Goal: Task Accomplishment & Management: Use online tool/utility

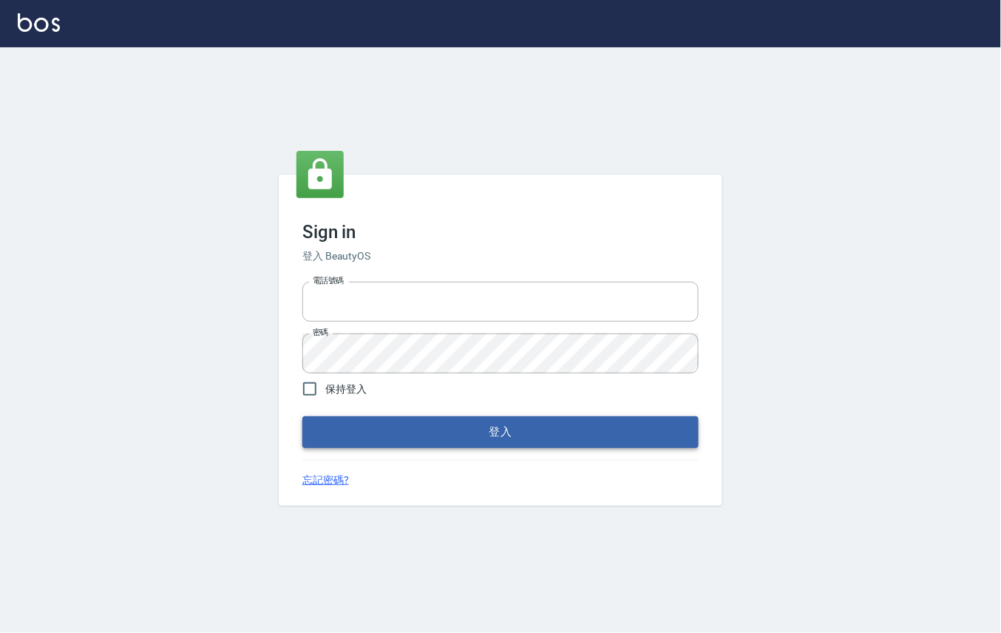
type input "0912271117"
click at [418, 436] on button "登入" at bounding box center [500, 431] width 396 height 31
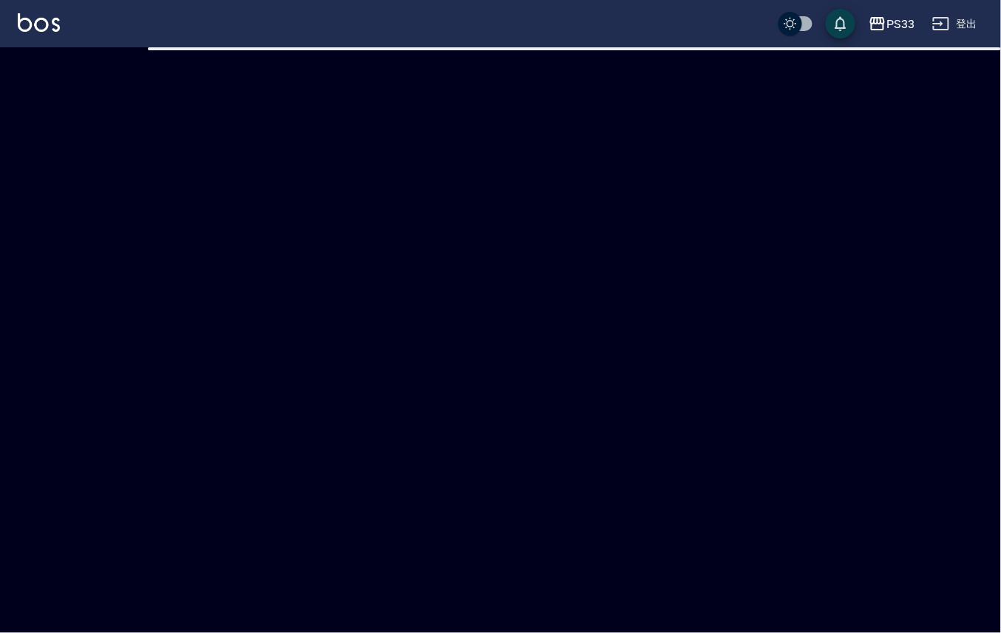
checkbox input "true"
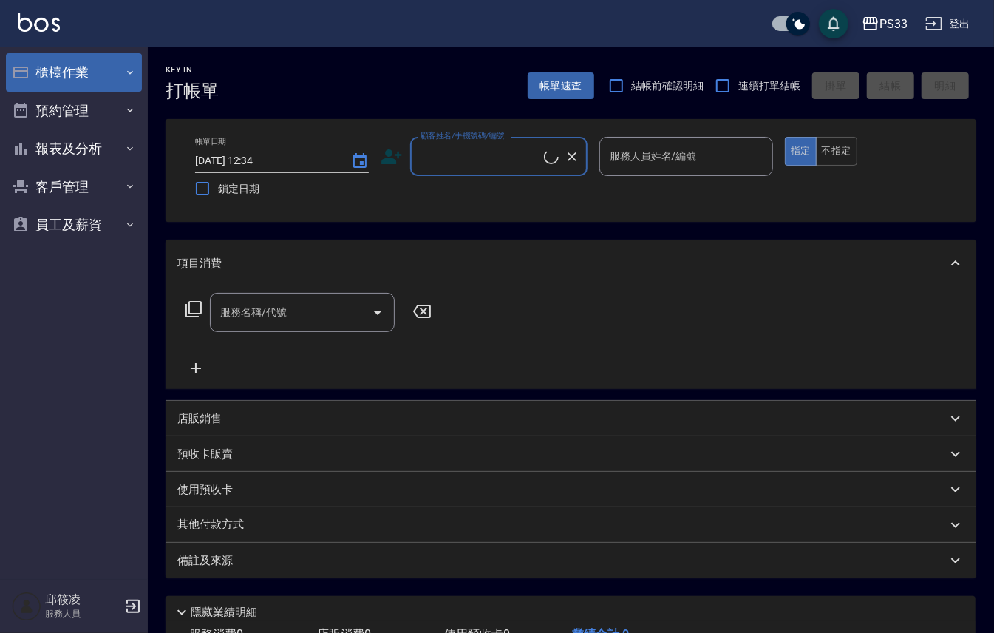
click at [109, 77] on button "櫃檯作業" at bounding box center [74, 72] width 136 height 38
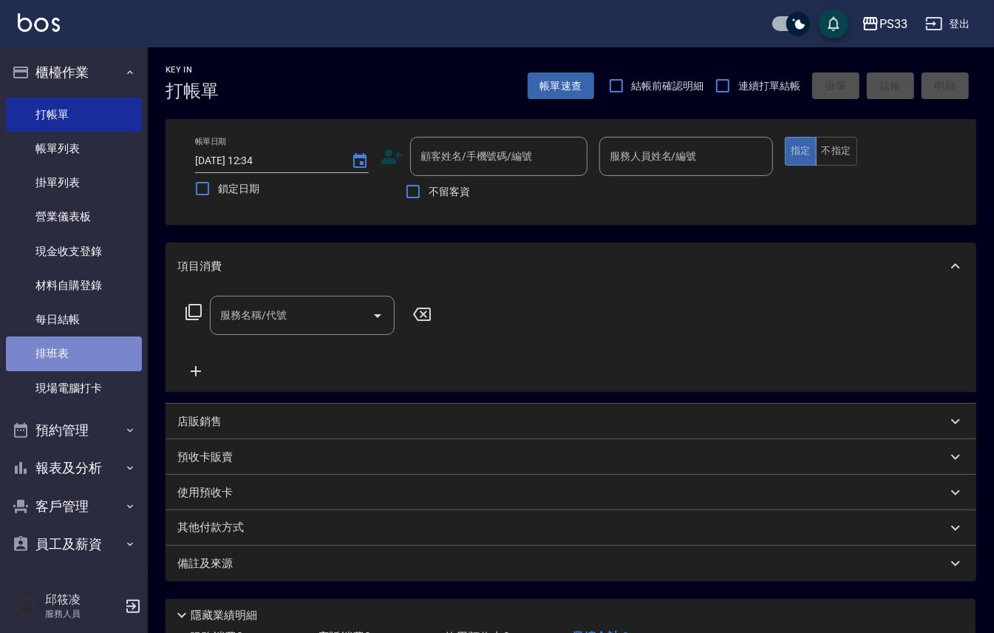
click at [84, 365] on link "排班表" at bounding box center [74, 353] width 136 height 34
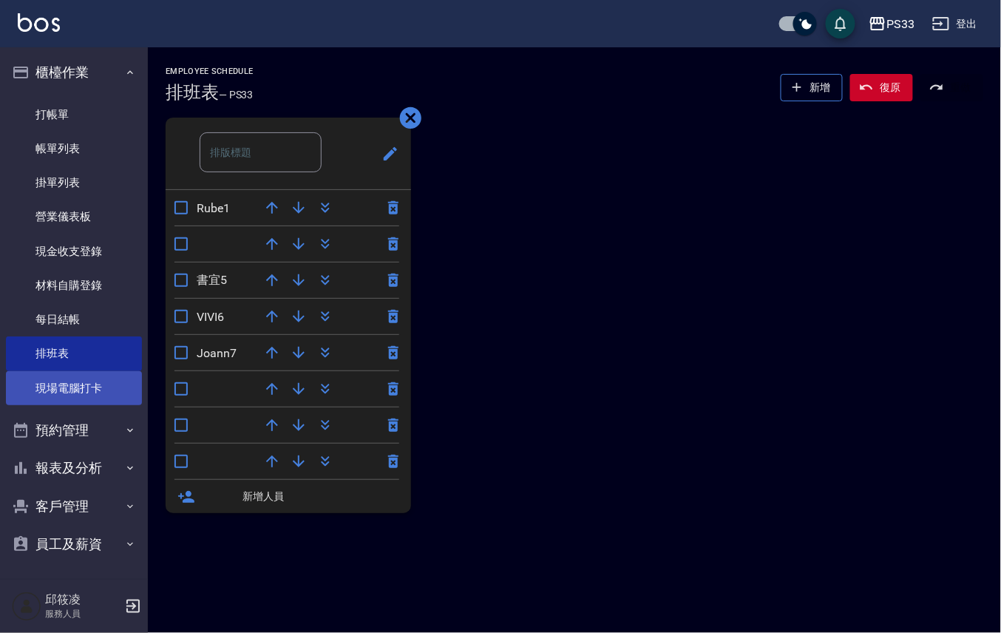
click at [95, 381] on link "現場電腦打卡" at bounding box center [74, 388] width 136 height 34
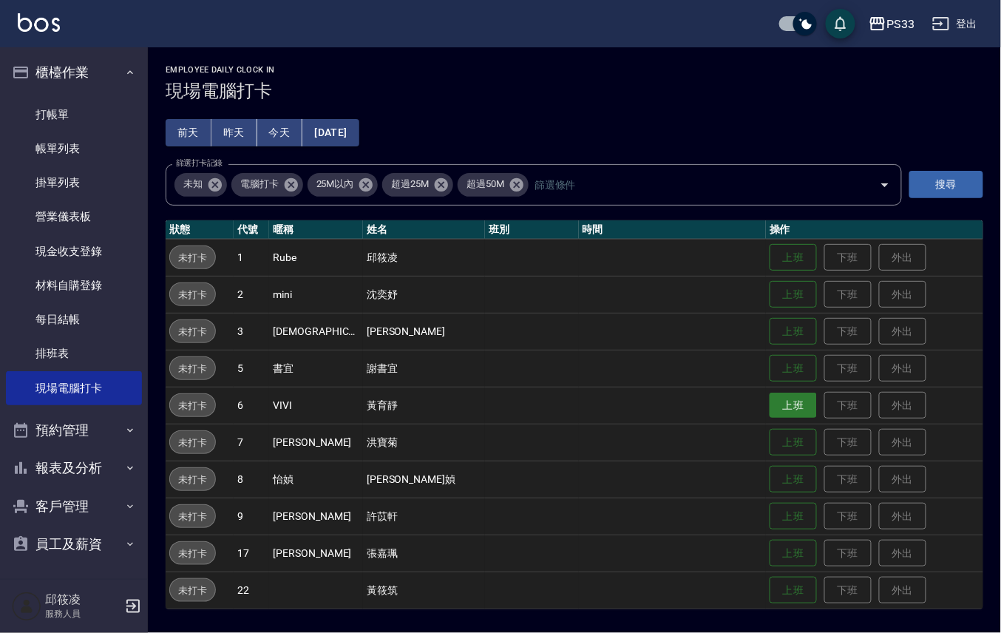
click at [769, 412] on button "上班" at bounding box center [792, 406] width 47 height 26
click at [772, 556] on button "上班" at bounding box center [792, 553] width 47 height 26
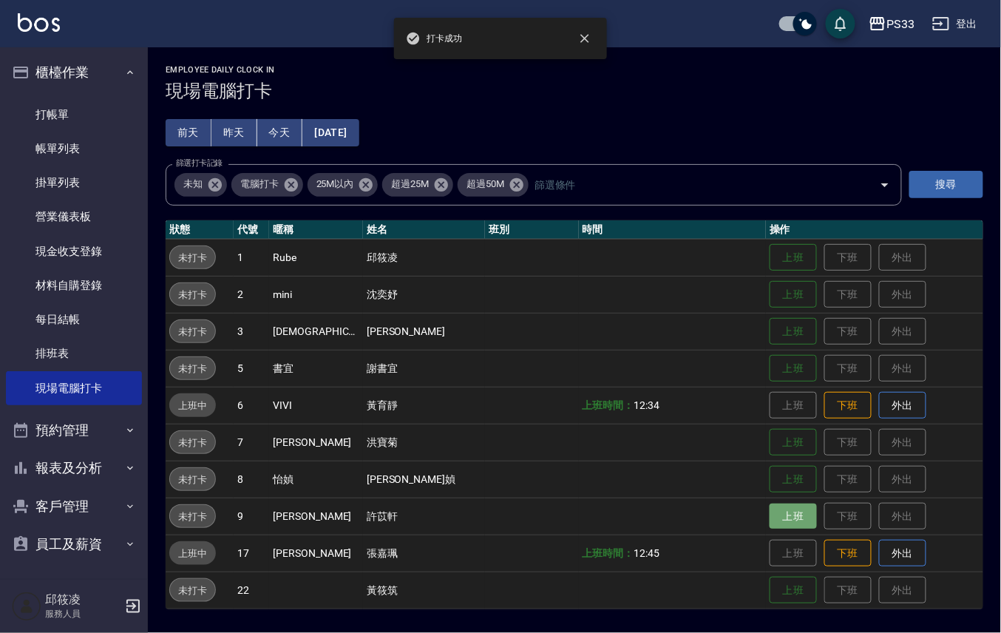
click at [769, 512] on button "上班" at bounding box center [792, 516] width 47 height 26
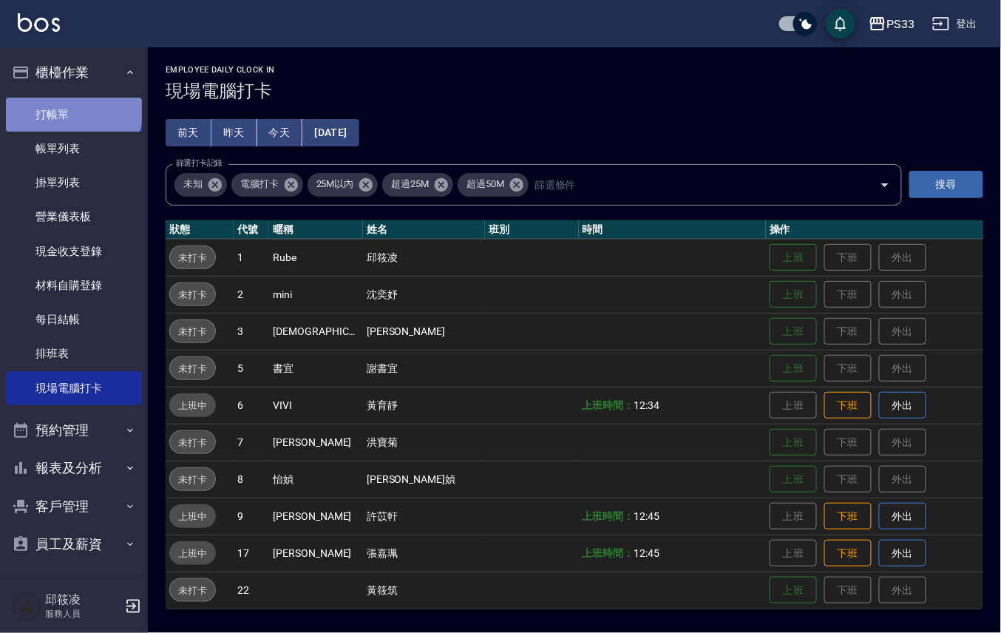
click at [72, 111] on link "打帳單" at bounding box center [74, 115] width 136 height 34
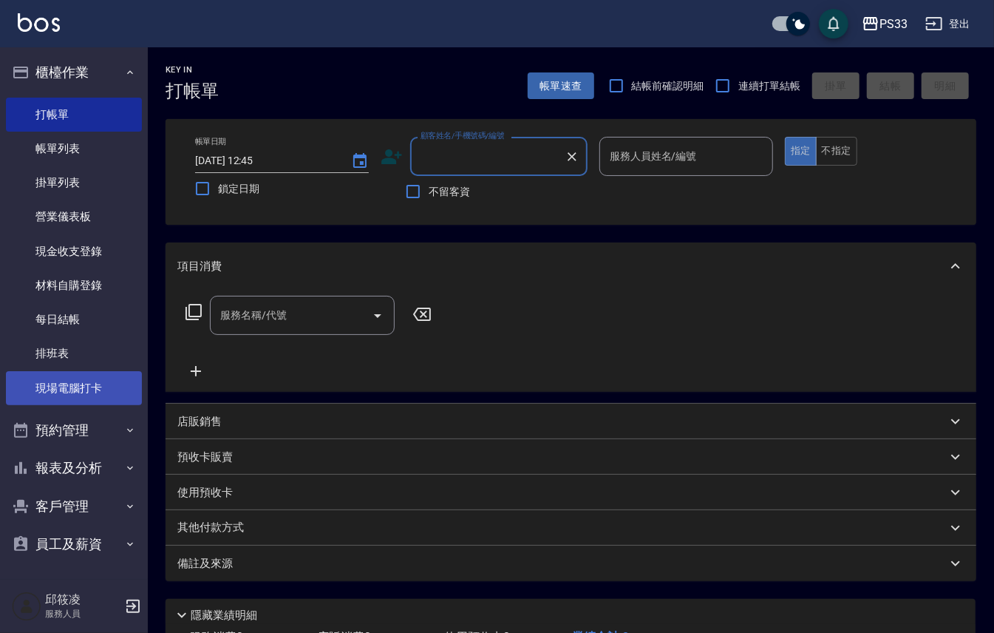
click at [114, 400] on link "現場電腦打卡" at bounding box center [74, 388] width 136 height 34
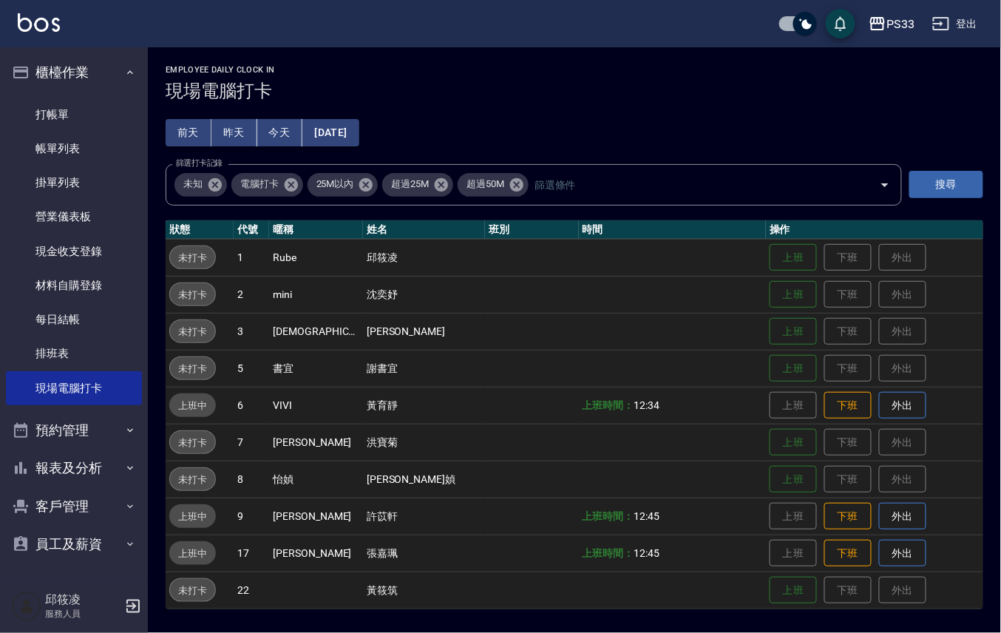
drag, startPoint x: 770, startPoint y: 257, endPoint x: 1004, endPoint y: -73, distance: 404.6
click at [1000, 0] on html "PS33 登出 櫃檯作業 打帳單 帳單列表 掛單列表 營業儀表板 現金收支登錄 材料自購登錄 每日結帳 排班表 現場電腦打卡 預約管理 預約管理 單日預約紀錄…" at bounding box center [500, 316] width 1001 height 633
click at [769, 302] on button "上班" at bounding box center [792, 295] width 47 height 26
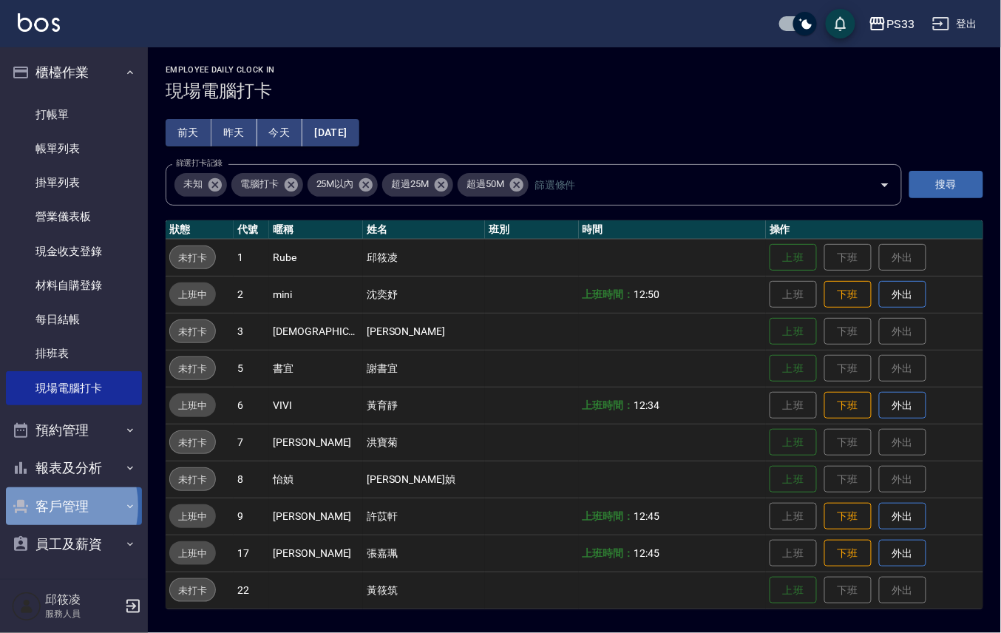
click at [36, 506] on button "客戶管理" at bounding box center [74, 506] width 136 height 38
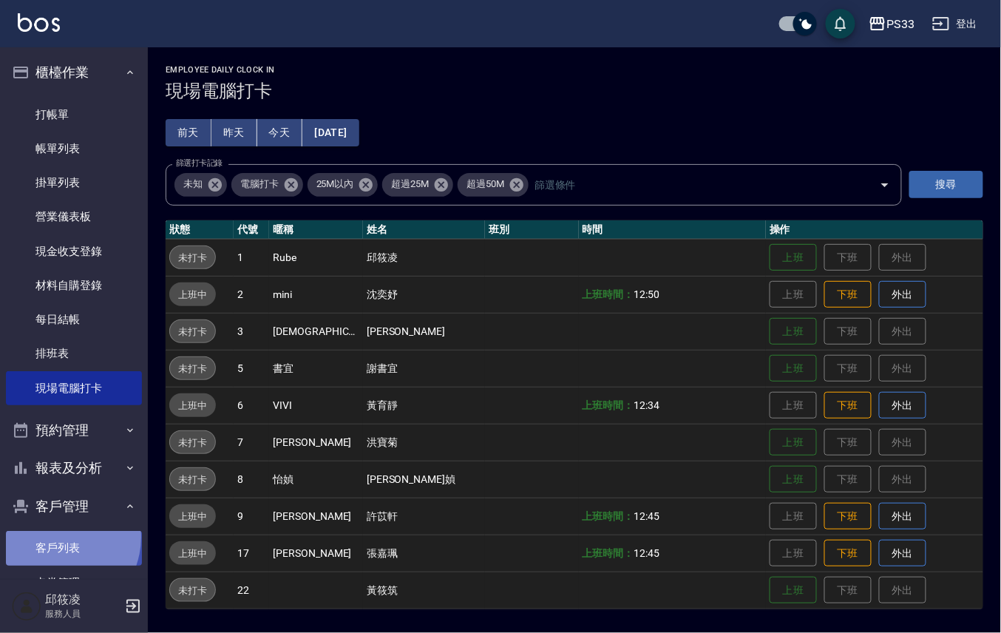
click at [54, 537] on link "客戶列表" at bounding box center [74, 548] width 136 height 34
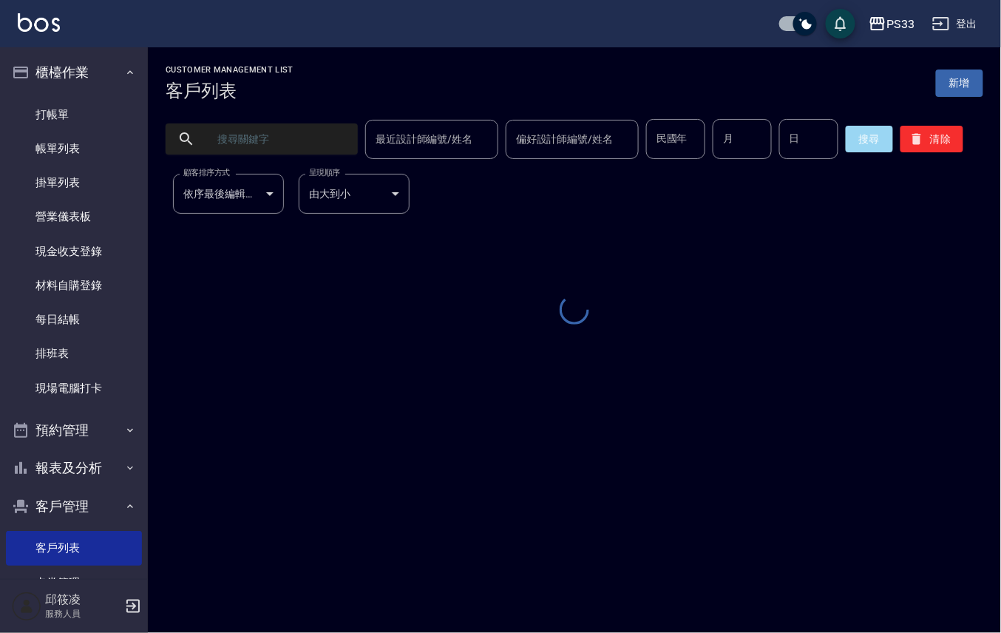
click at [294, 146] on input "text" at bounding box center [276, 139] width 139 height 40
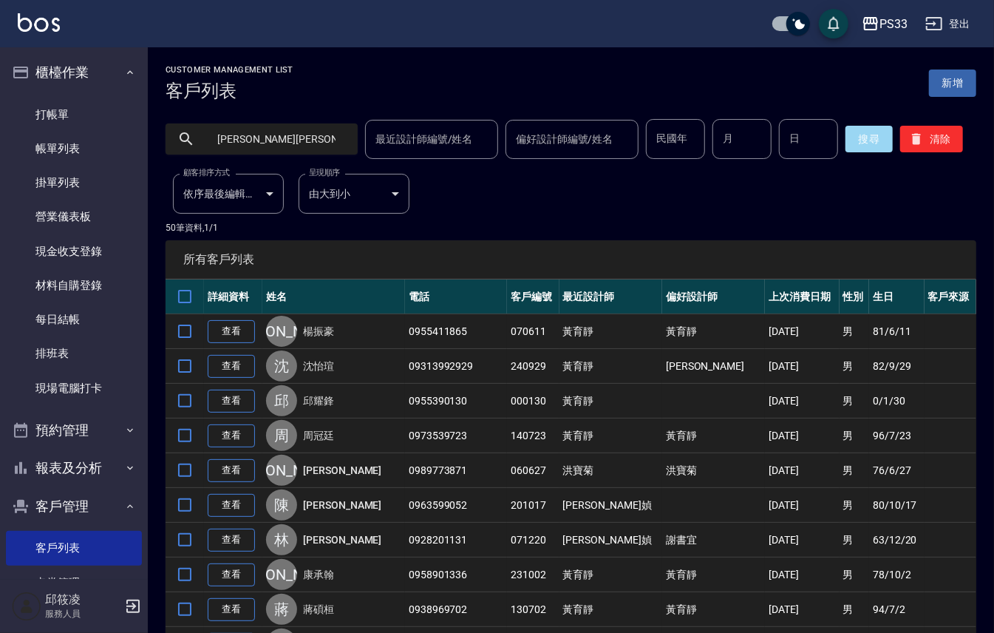
click at [327, 129] on input "李惠瑜惠瑜" at bounding box center [276, 139] width 139 height 40
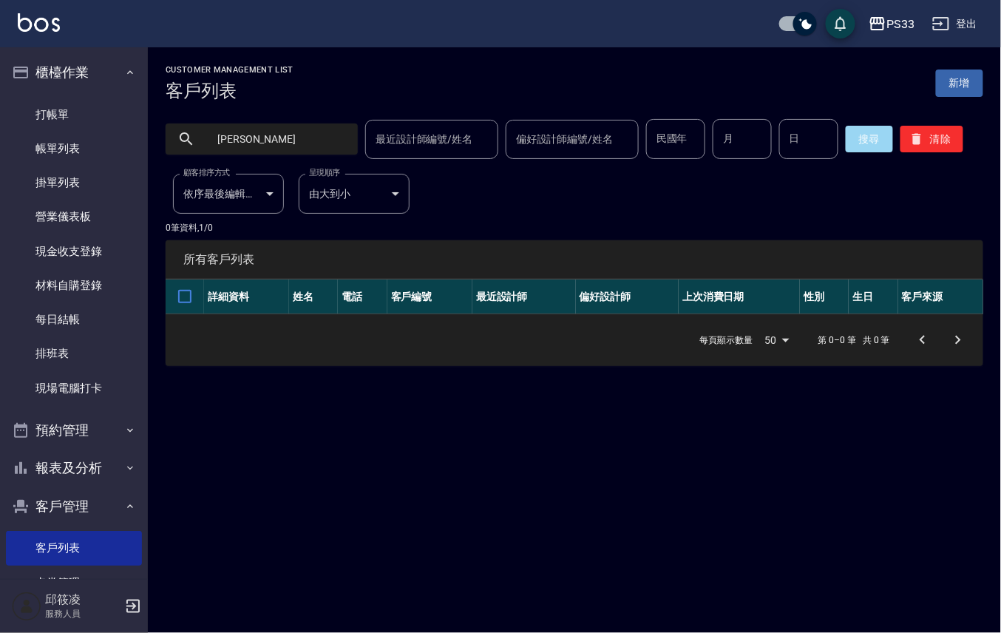
click at [243, 135] on input "李惠妤" at bounding box center [276, 139] width 139 height 40
click at [237, 127] on input "李惠妤" at bounding box center [276, 139] width 139 height 40
type input "李妤"
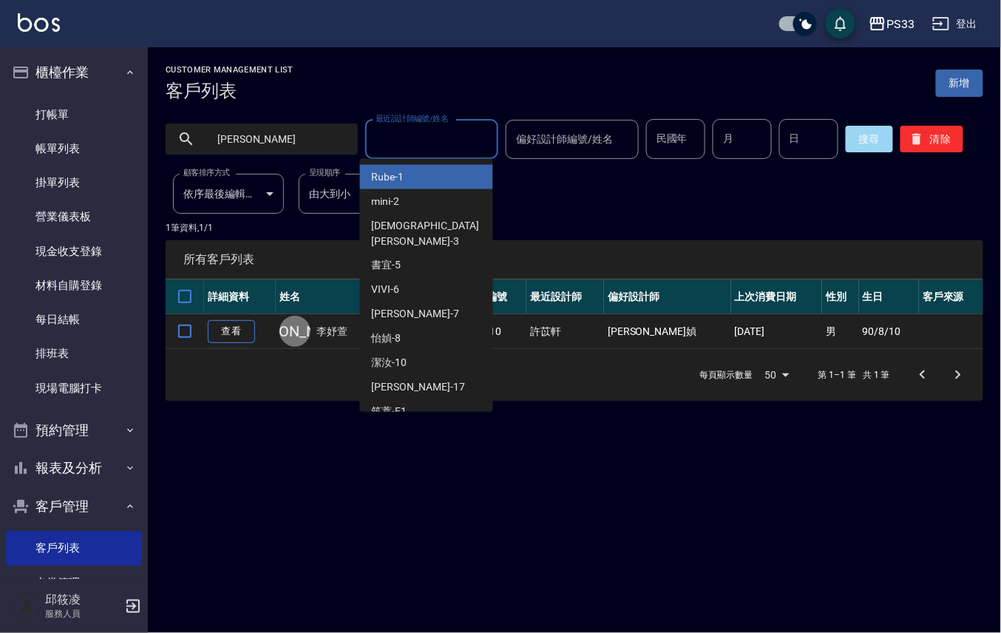
click at [392, 145] on input "最近設計師編號/姓名" at bounding box center [432, 139] width 120 height 26
click at [402, 191] on div "mini -2" at bounding box center [426, 201] width 133 height 24
type input "mini-2"
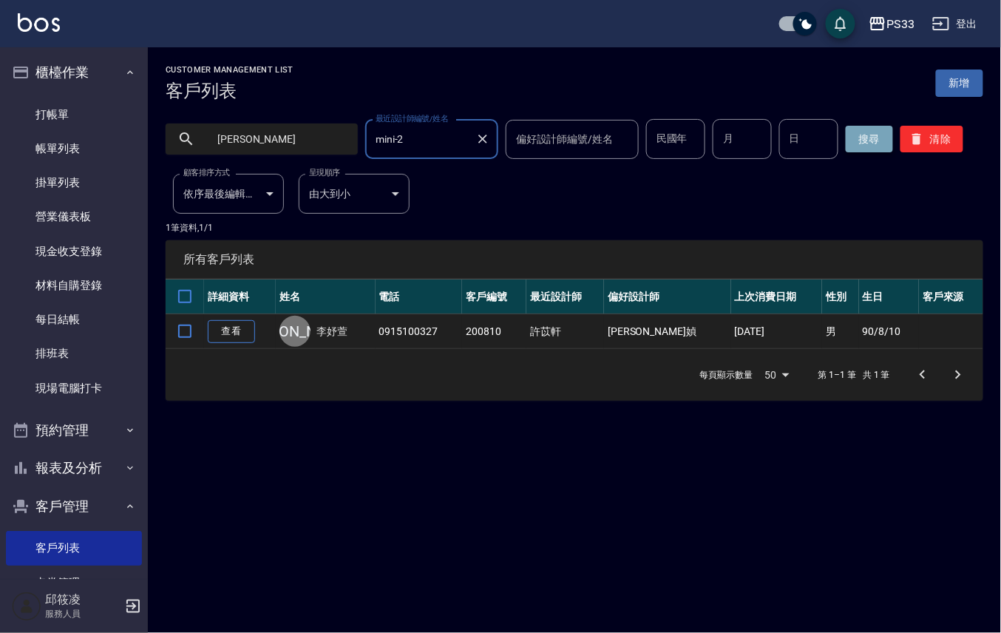
click at [865, 143] on button "搜尋" at bounding box center [869, 139] width 47 height 27
click at [297, 146] on input "李妤" at bounding box center [276, 139] width 139 height 40
type input "李"
click at [713, 152] on input "月" at bounding box center [742, 139] width 59 height 40
type input "10"
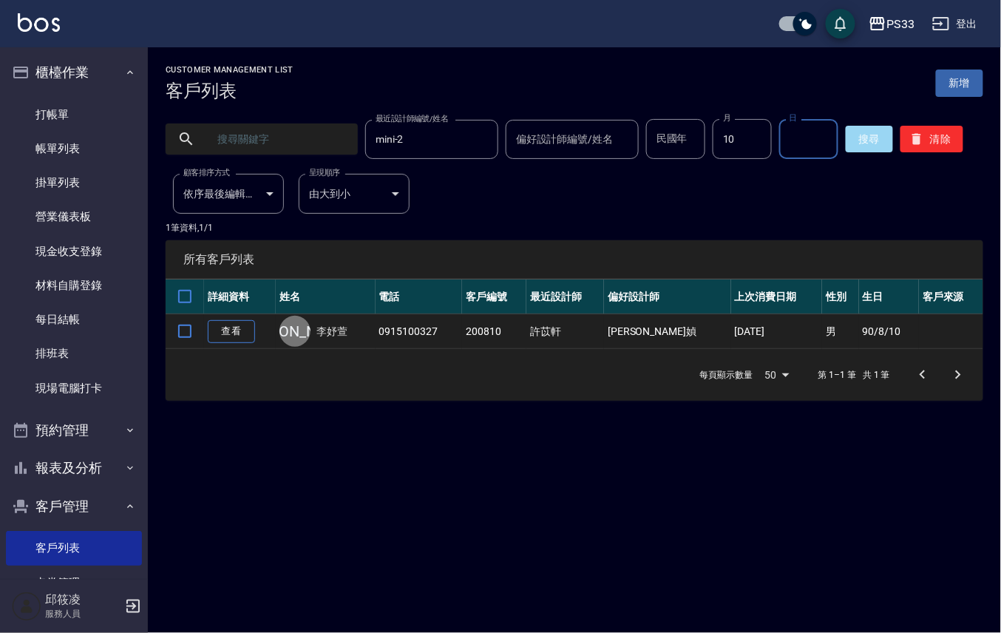
click at [794, 134] on input "日" at bounding box center [808, 139] width 59 height 40
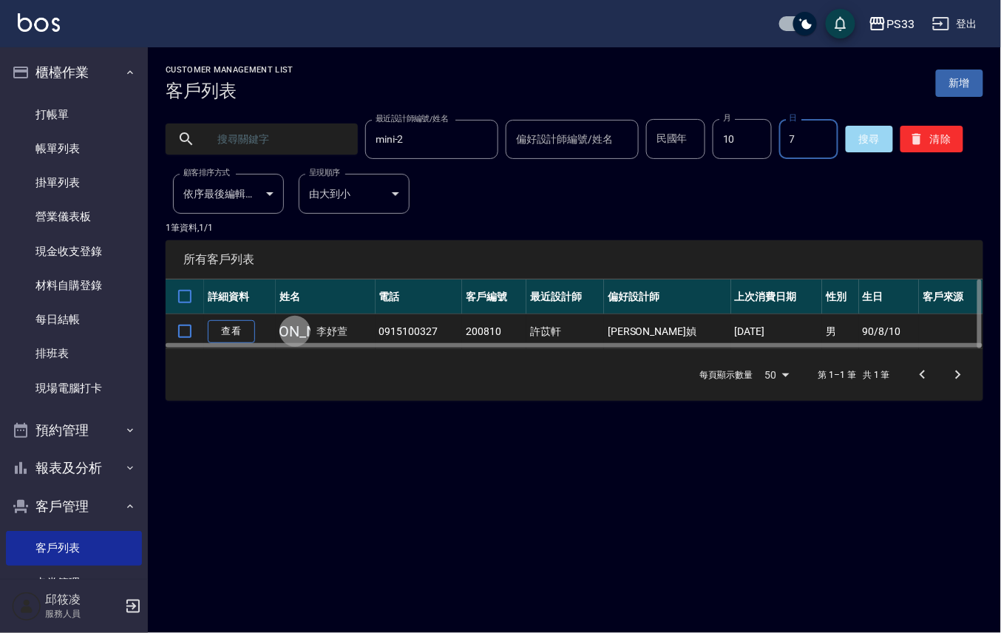
type input "7"
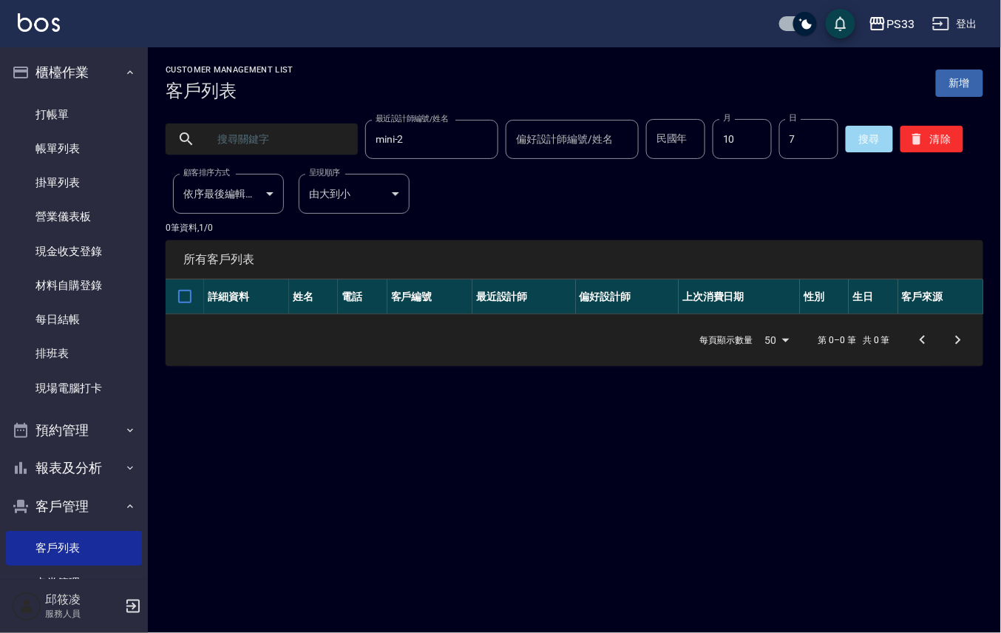
click at [268, 125] on input "text" at bounding box center [276, 139] width 139 height 40
click at [846, 139] on button "搜尋" at bounding box center [869, 139] width 47 height 27
click at [847, 140] on button "搜尋" at bounding box center [869, 139] width 47 height 27
click at [276, 140] on input "李譿妤" at bounding box center [276, 139] width 139 height 40
type input "李"
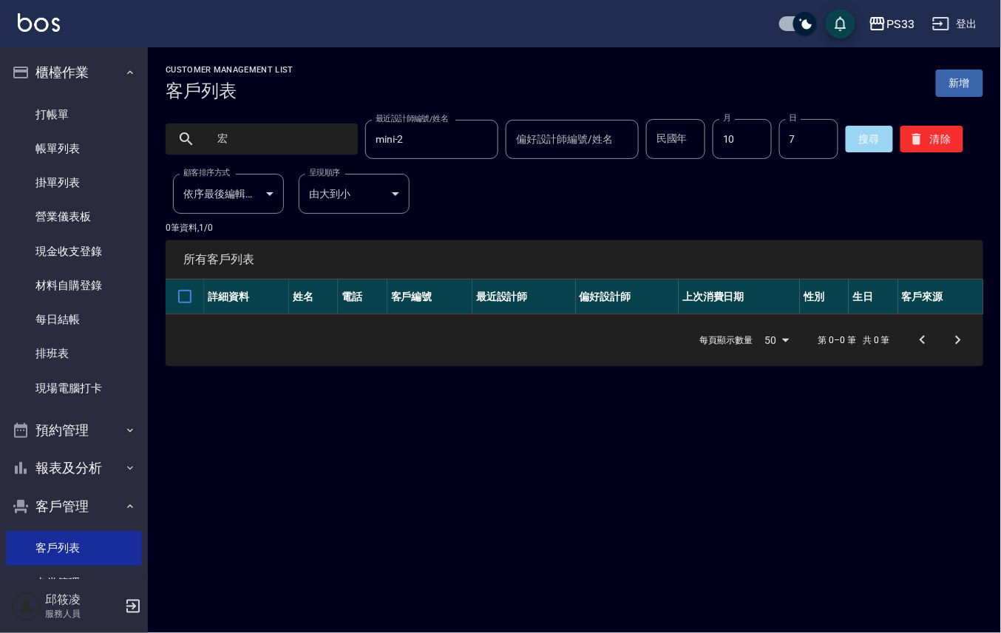
type input "宏"
click at [256, 127] on input "宏" at bounding box center [276, 139] width 139 height 40
click at [293, 140] on input "林傑那" at bounding box center [276, 139] width 139 height 40
click at [303, 135] on input "林傑那" at bounding box center [276, 139] width 139 height 40
click at [260, 139] on input "林杰那" at bounding box center [276, 139] width 139 height 40
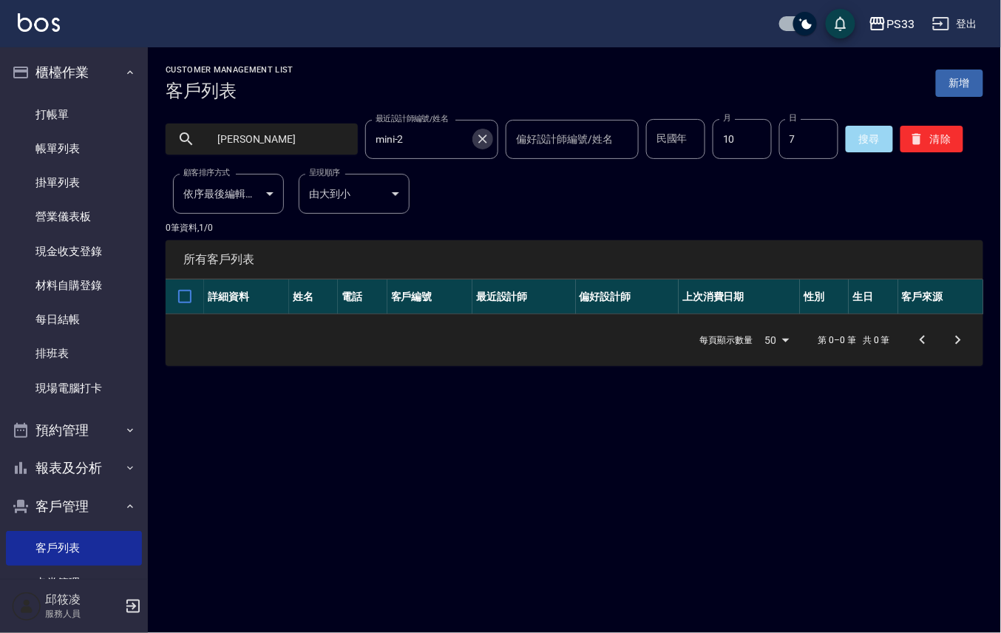
click at [475, 143] on icon "Clear" at bounding box center [482, 139] width 15 height 15
type input "林杰"
click at [747, 148] on input "10" at bounding box center [742, 139] width 59 height 40
click at [847, 132] on button "搜尋" at bounding box center [869, 139] width 47 height 27
click at [316, 131] on input "林杰" at bounding box center [276, 139] width 139 height 40
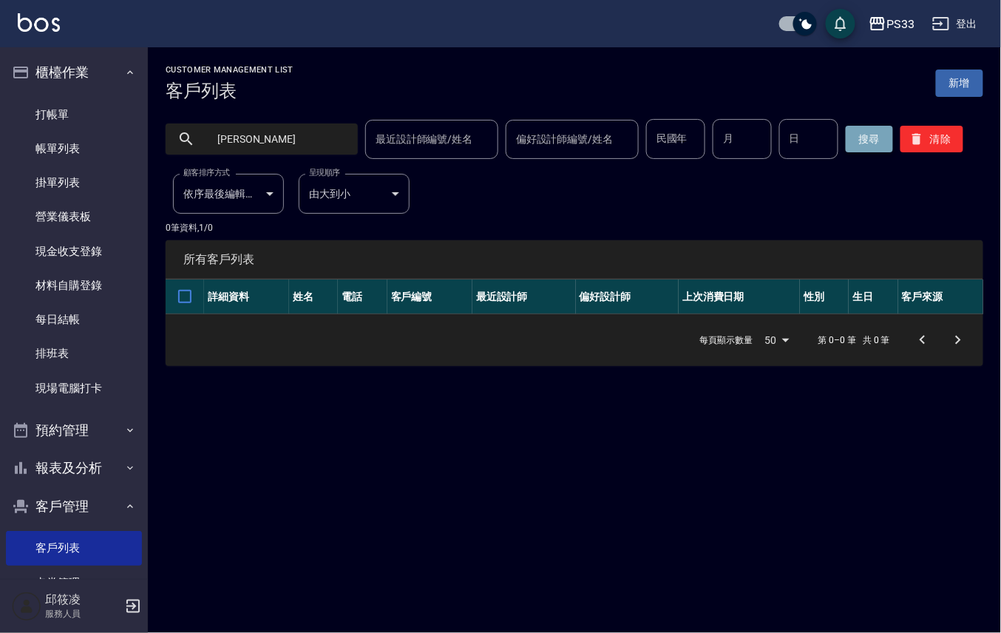
type input "林杰娜"
click at [850, 149] on button "搜尋" at bounding box center [869, 139] width 47 height 27
